Goal: Register for event/course

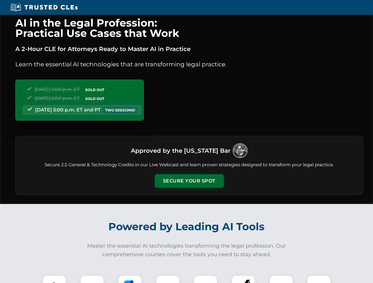
click at [189, 181] on button "Secure Your Spot" at bounding box center [189, 181] width 69 height 14
click at [54, 279] on img at bounding box center [54, 287] width 17 height 17
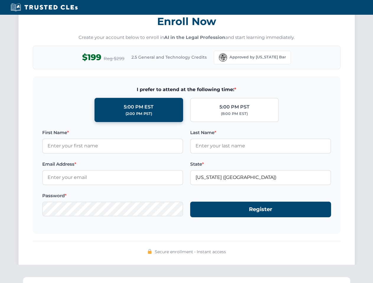
scroll to position [579, 0]
